Goal: Transaction & Acquisition: Purchase product/service

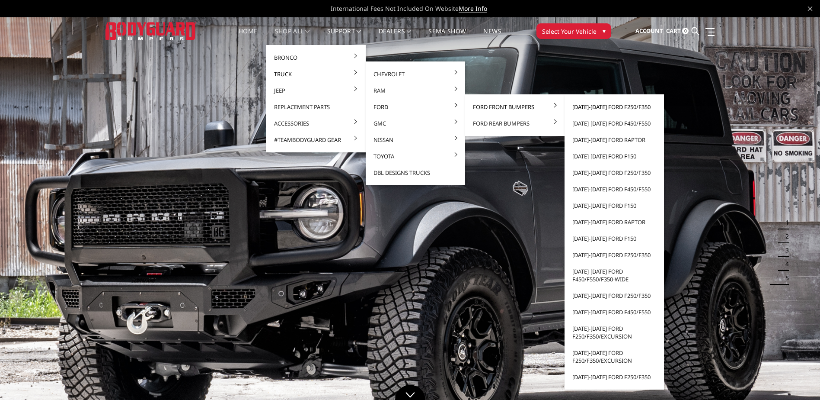
click at [603, 105] on link "[DATE]-[DATE] Ford F250/F350" at bounding box center [614, 107] width 93 height 16
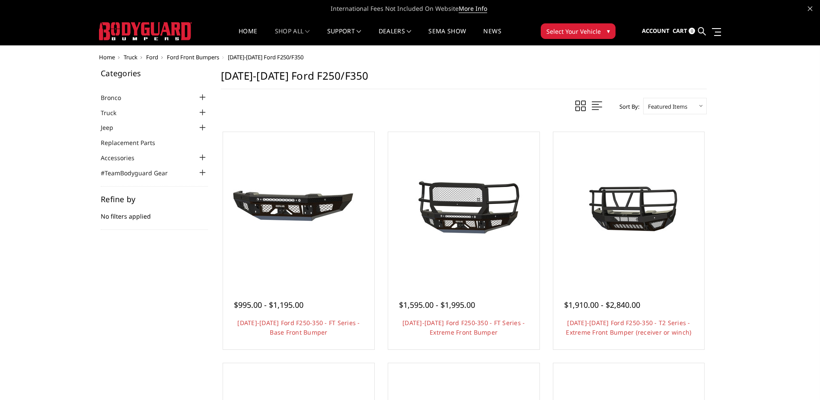
click at [592, 106] on span at bounding box center [597, 105] width 10 height 11
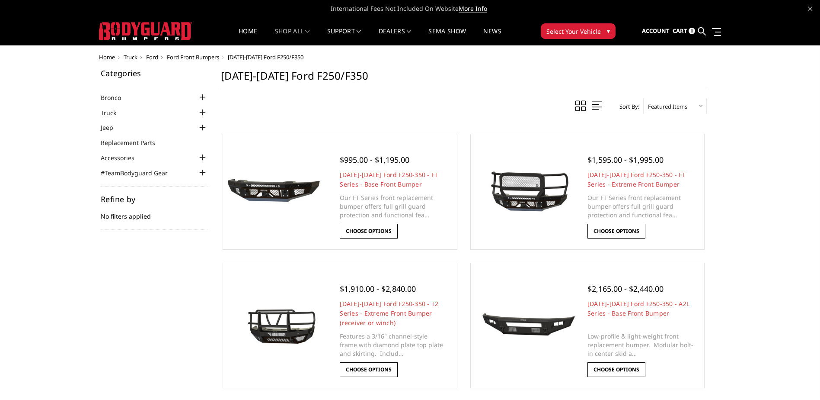
click at [579, 108] on span at bounding box center [581, 105] width 10 height 11
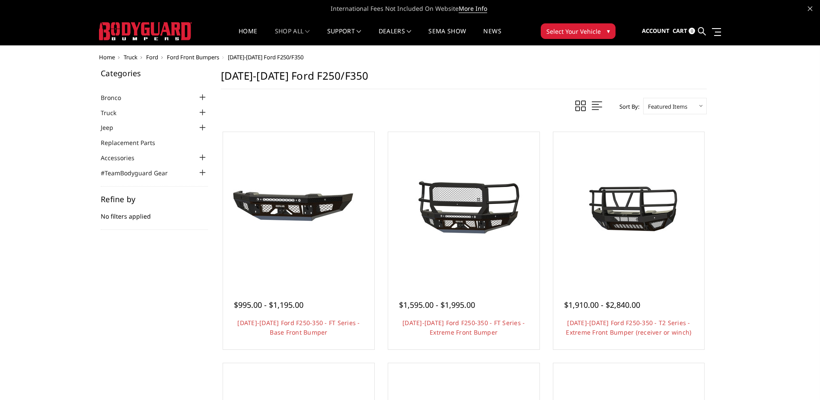
click at [590, 104] on link at bounding box center [597, 105] width 15 height 13
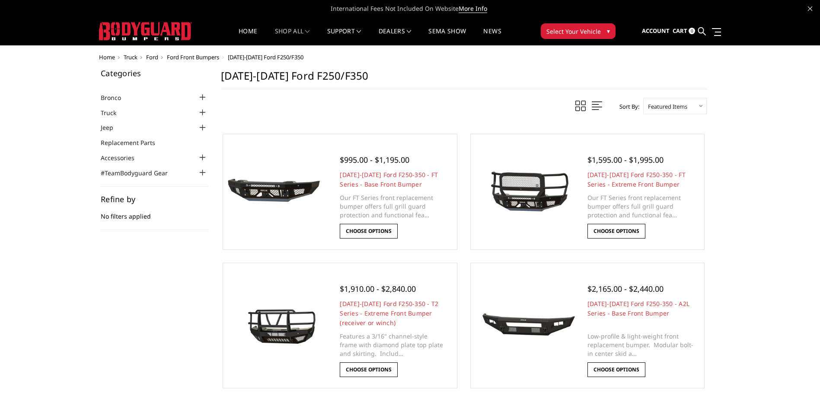
click at [657, 104] on select "Featured Items Newest Items Best Selling A to Z Z to A By Review Price: Ascendi…" at bounding box center [675, 106] width 64 height 16
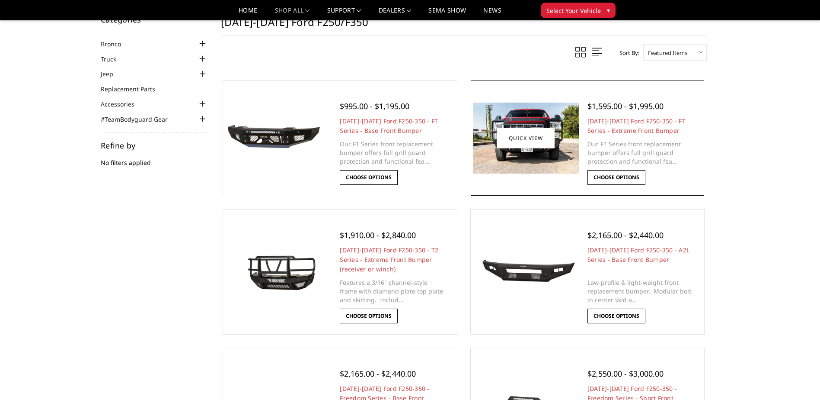
scroll to position [43, 0]
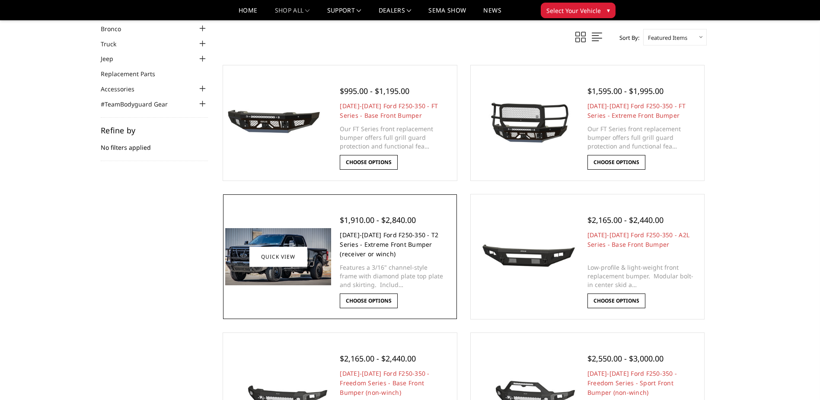
click at [381, 240] on link "2023-2025 Ford F250-350 - T2 Series - Extreme Front Bumper (receiver or winch)" at bounding box center [389, 243] width 99 height 27
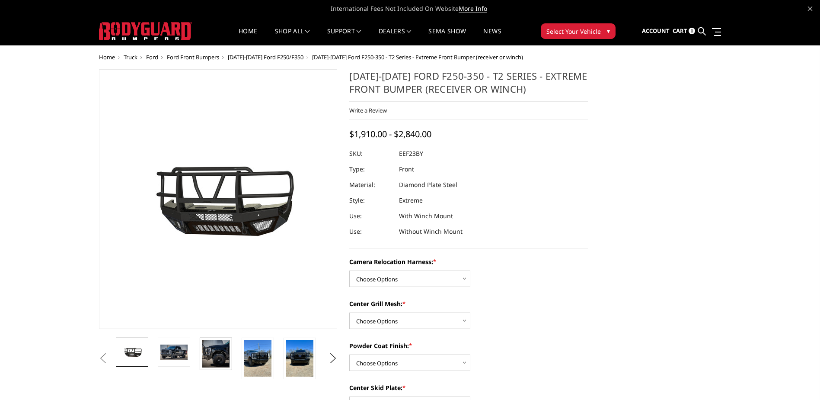
click at [216, 355] on img at bounding box center [215, 353] width 27 height 27
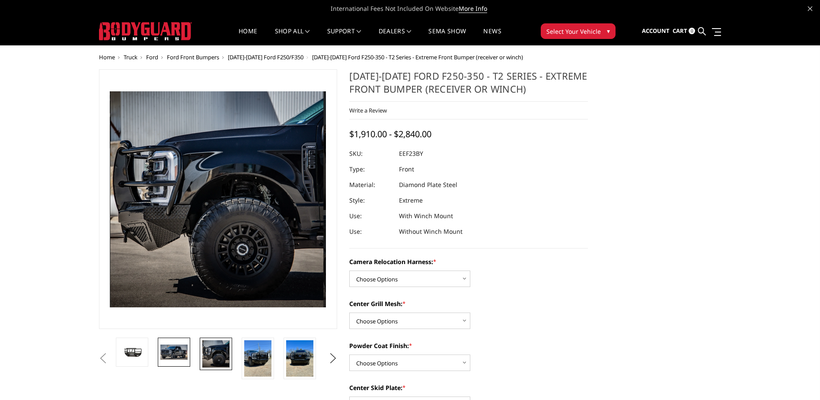
click at [179, 356] on img at bounding box center [173, 351] width 27 height 15
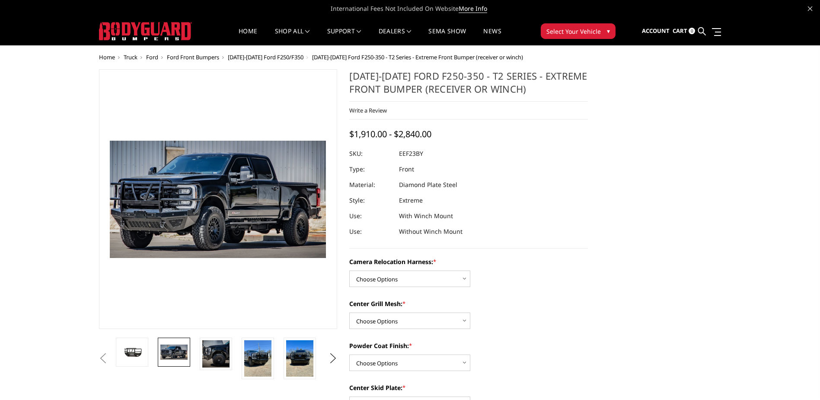
click at [110, 357] on button "Previous" at bounding box center [103, 358] width 13 height 13
click at [133, 351] on img at bounding box center [131, 351] width 27 height 15
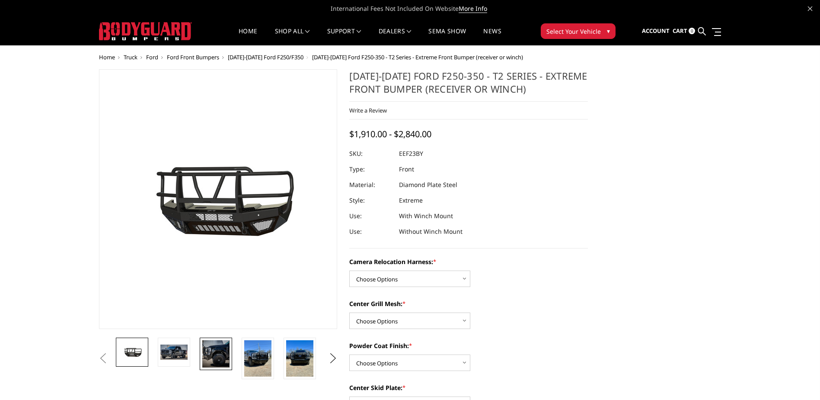
click at [215, 347] on img at bounding box center [215, 353] width 27 height 27
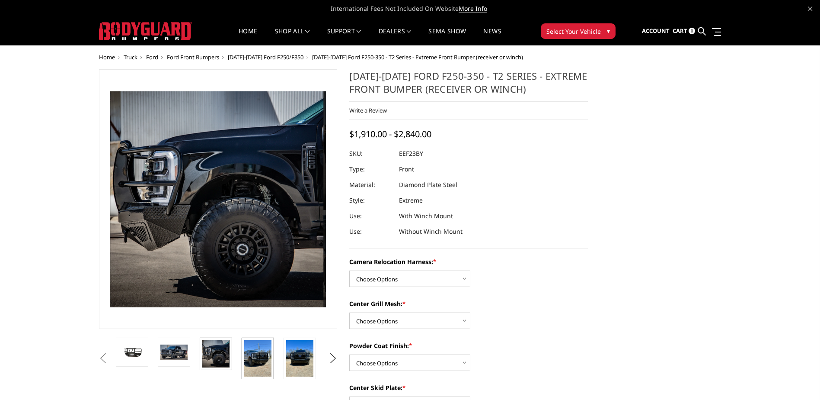
click at [258, 351] on img at bounding box center [257, 358] width 27 height 36
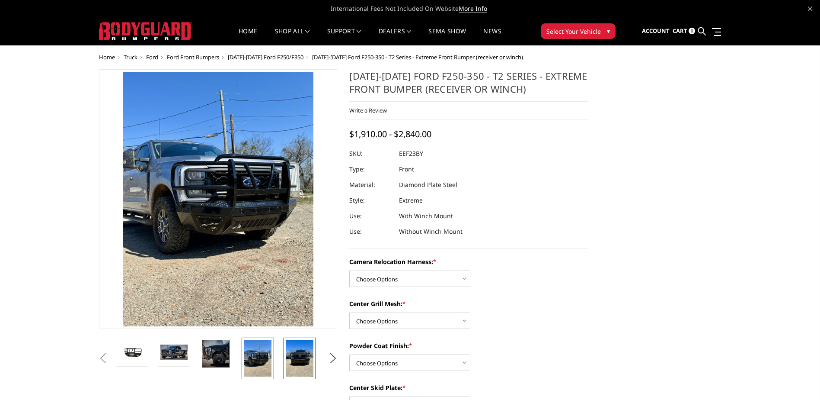
click at [301, 357] on img at bounding box center [299, 358] width 27 height 36
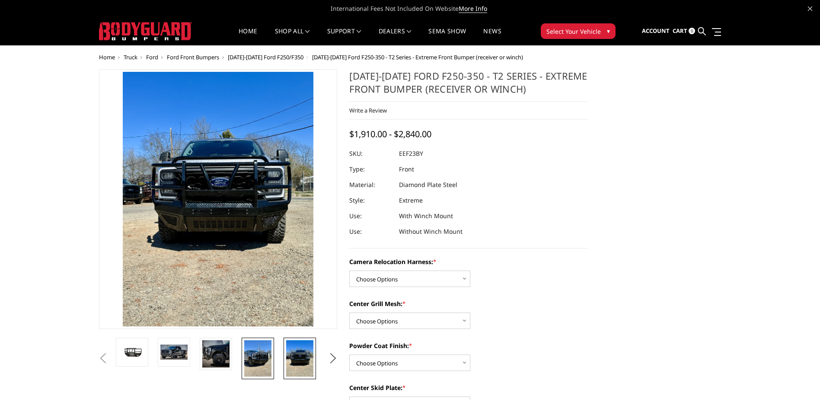
click at [261, 356] on img at bounding box center [257, 358] width 27 height 36
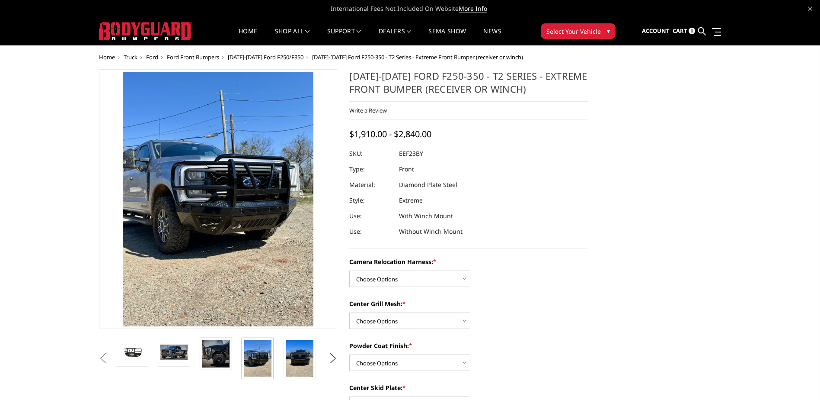
click at [225, 354] on img at bounding box center [215, 353] width 27 height 27
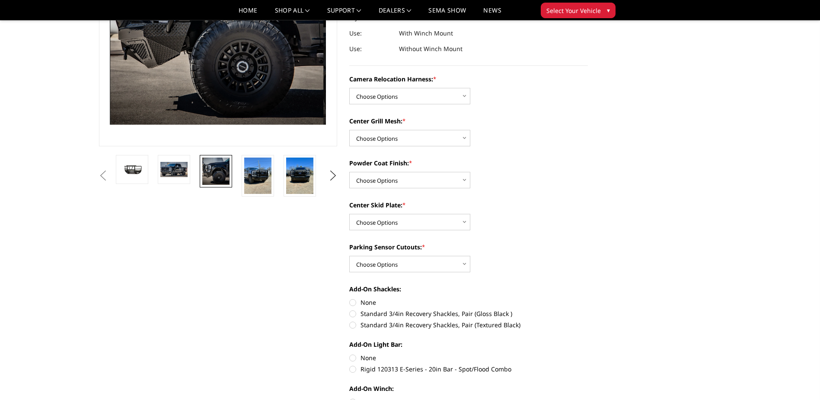
scroll to position [173, 0]
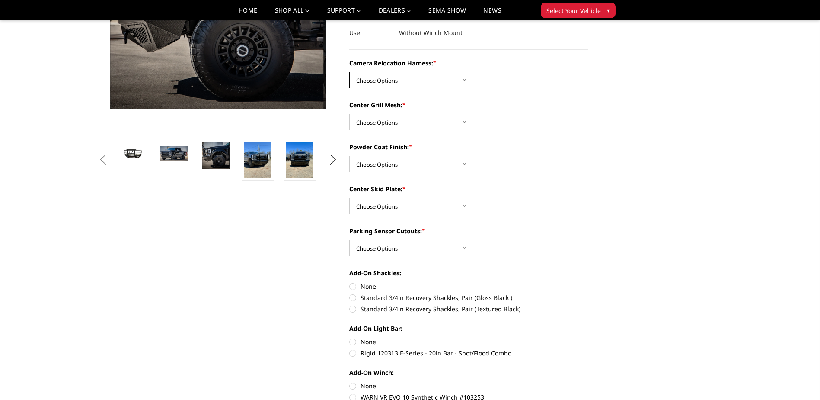
click at [387, 78] on select "Choose Options Without camera harness With camera harness" at bounding box center [409, 80] width 121 height 16
select select "3753"
click at [349, 72] on select "Choose Options Without camera harness With camera harness" at bounding box center [409, 80] width 121 height 16
click at [390, 123] on select "Choose Options Without expanded metal With expanded metal" at bounding box center [409, 122] width 121 height 16
select select "3751"
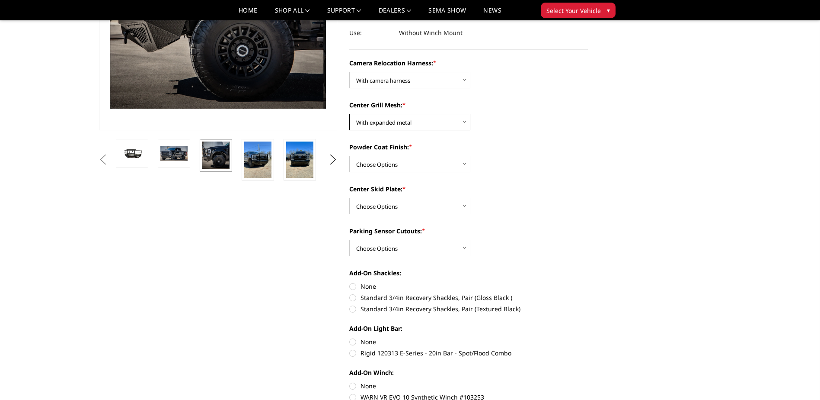
click at [349, 114] on select "Choose Options Without expanded metal With expanded metal" at bounding box center [409, 122] width 121 height 16
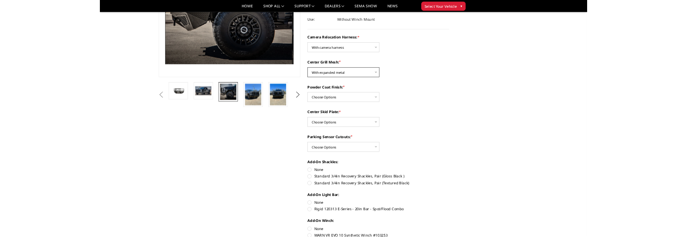
scroll to position [43, 0]
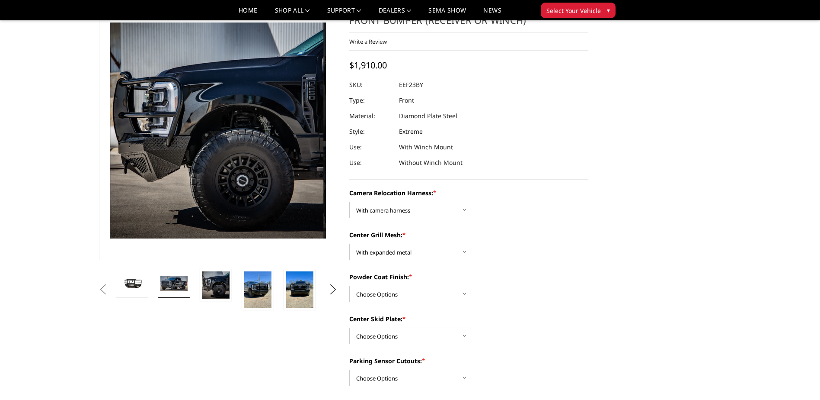
click at [174, 284] on img at bounding box center [173, 282] width 27 height 15
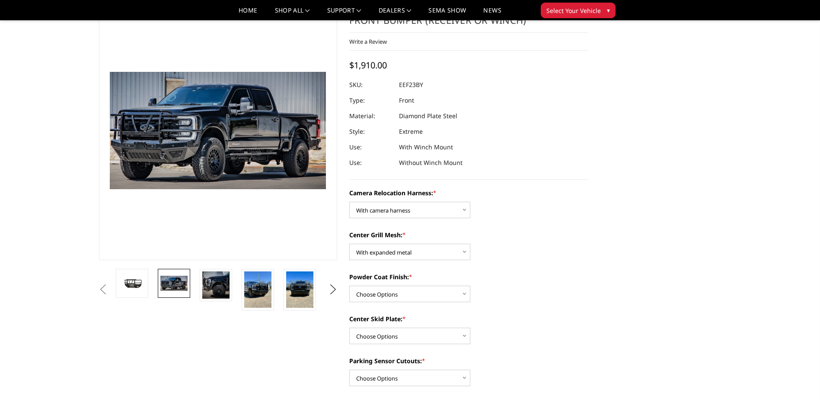
click at [240, 285] on li at bounding box center [261, 290] width 42 height 42
click at [262, 285] on img at bounding box center [257, 289] width 27 height 36
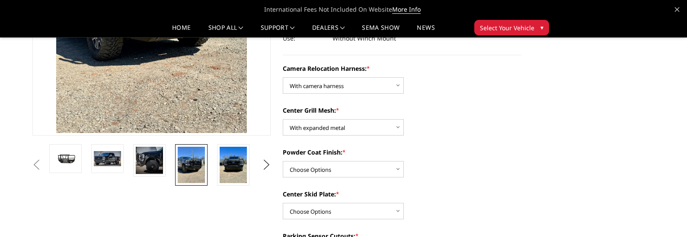
scroll to position [173, 0]
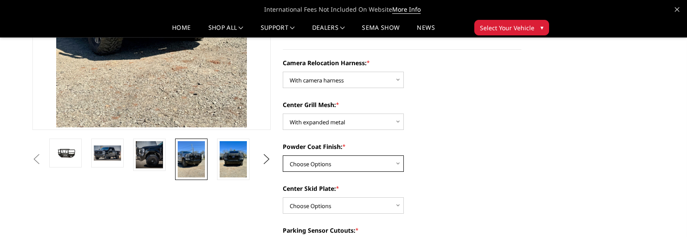
click at [343, 162] on select "Choose Options Textured Black Powder Coat Gloss Black Powder Coat Bare Metal" at bounding box center [343, 164] width 121 height 16
select select "3750"
click at [283, 156] on select "Choose Options Textured Black Powder Coat Gloss Black Powder Coat Bare Metal" at bounding box center [343, 164] width 121 height 16
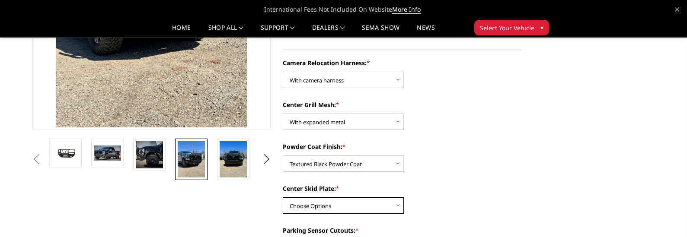
click at [358, 205] on select "Choose Options Winch Mount Skid Plate Standard Skid Plate (included) 2" Receive…" at bounding box center [343, 206] width 121 height 16
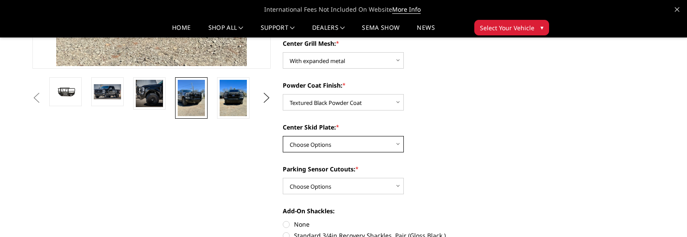
scroll to position [259, 0]
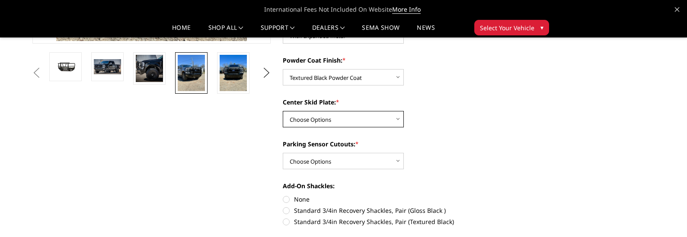
click at [342, 122] on select "Choose Options Winch Mount Skid Plate Standard Skid Plate (included) 2" Receive…" at bounding box center [343, 119] width 121 height 16
select select "3747"
click at [283, 111] on select "Choose Options Winch Mount Skid Plate Standard Skid Plate (included) 2" Receive…" at bounding box center [343, 119] width 121 height 16
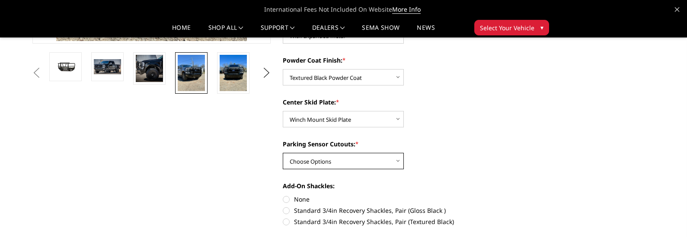
click at [365, 161] on select "Choose Options Yes - With Parking Sensor Cutouts" at bounding box center [343, 161] width 121 height 16
select select "3744"
click at [283, 153] on select "Choose Options Yes - With Parking Sensor Cutouts" at bounding box center [343, 161] width 121 height 16
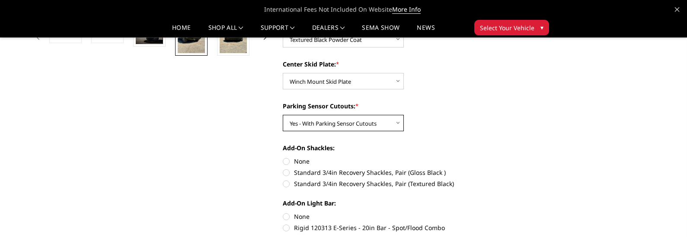
scroll to position [346, 0]
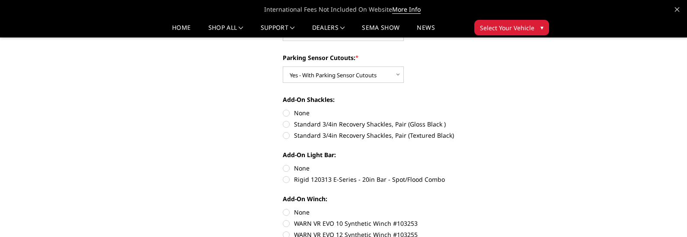
click at [289, 134] on label "Standard 3/4in Recovery Shackles, Pair (Textured Black)" at bounding box center [402, 135] width 239 height 9
click at [521, 120] on input "Standard 3/4in Recovery Shackles, Pair (Textured Black)" at bounding box center [521, 120] width 0 height 0
radio input "true"
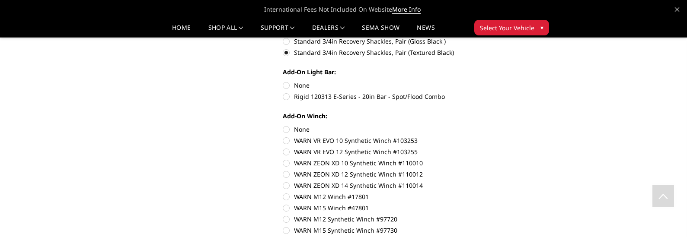
scroll to position [432, 0]
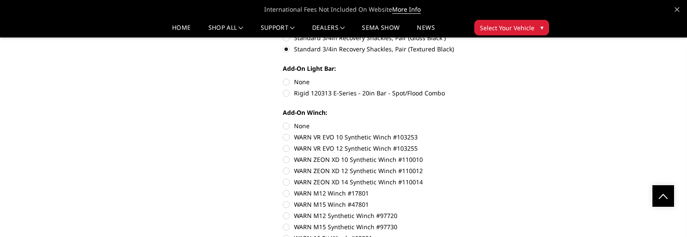
click at [286, 93] on label "Rigid 120313 E-Series - 20in Bar - Spot/Flood Combo" at bounding box center [402, 93] width 239 height 9
click at [521, 78] on input "Rigid 120313 E-Series - 20in Bar - Spot/Flood Combo" at bounding box center [521, 77] width 0 height 0
radio input "true"
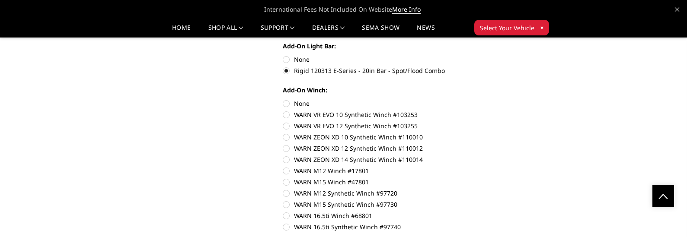
scroll to position [476, 0]
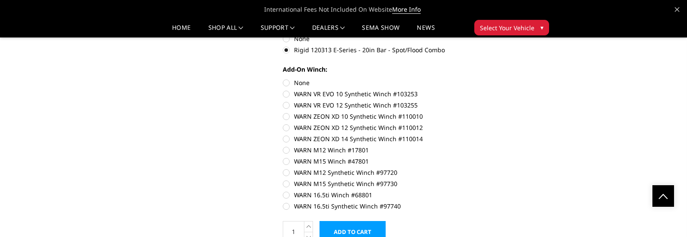
click at [289, 196] on label "WARN 16.5ti Winch #68801" at bounding box center [402, 195] width 239 height 9
click at [521, 180] on input "WARN 16.5ti Winch #68801" at bounding box center [521, 179] width 0 height 0
radio input "true"
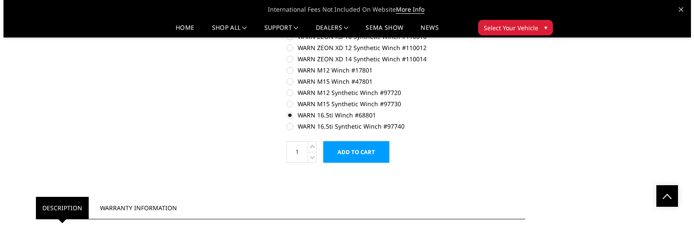
scroll to position [562, 0]
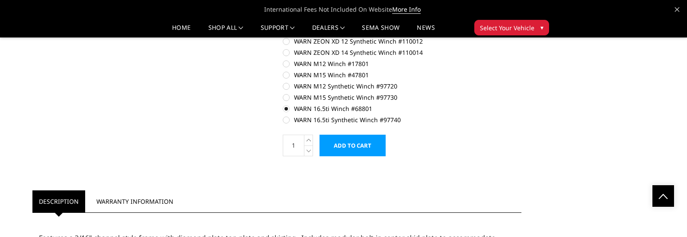
click at [368, 151] on input "Add to Cart" at bounding box center [353, 146] width 66 height 22
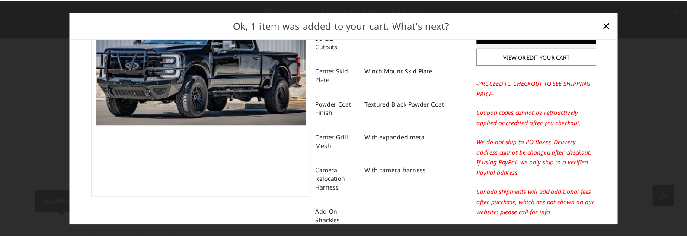
scroll to position [68, 0]
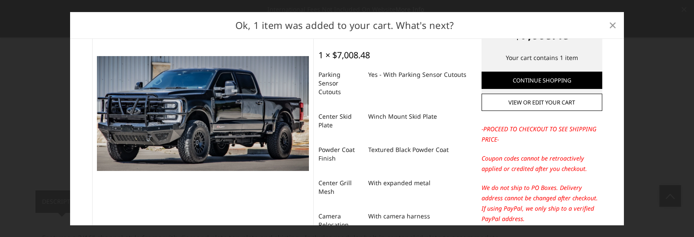
click at [612, 29] on span "×" at bounding box center [612, 25] width 8 height 19
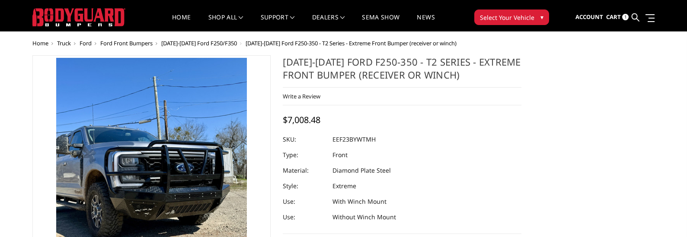
scroll to position [0, 0]
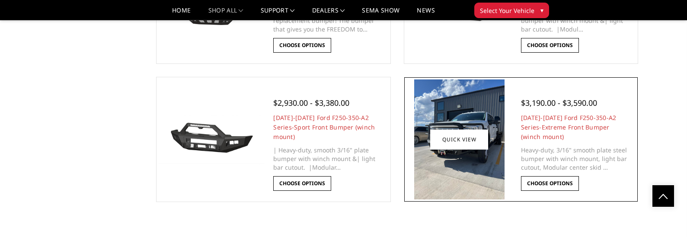
scroll to position [562, 0]
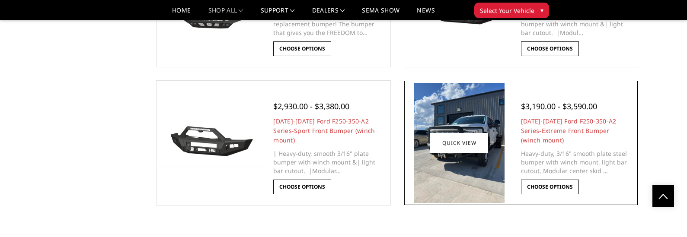
click at [493, 152] on img at bounding box center [459, 143] width 90 height 120
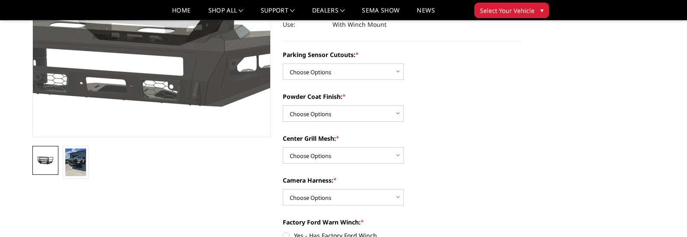
scroll to position [173, 0]
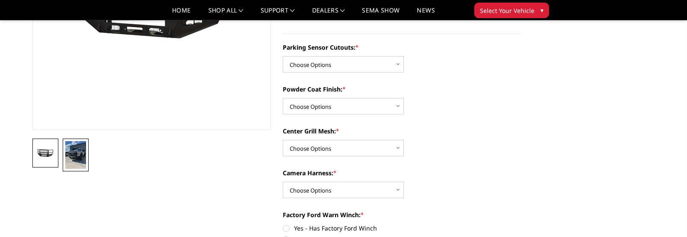
click at [67, 156] on img at bounding box center [75, 155] width 21 height 28
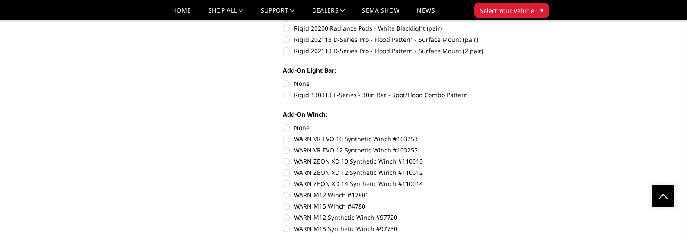
scroll to position [528, 0]
click at [293, 93] on label "Rigid 130313 E-Series - 30in Bar - Spot/Flood Combo Pattern" at bounding box center [402, 95] width 239 height 9
click at [521, 80] on input "Rigid 130313 E-Series - 30in Bar - Spot/Flood Combo Pattern" at bounding box center [521, 80] width 0 height 0
radio input "true"
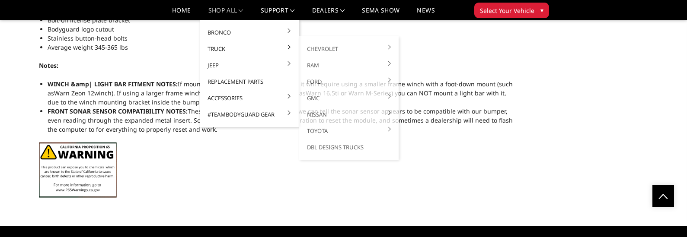
scroll to position [951, 0]
